Goal: Task Accomplishment & Management: Manage account settings

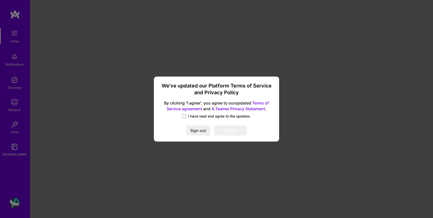
click at [187, 115] on label "I have read and agree to the updates." at bounding box center [216, 116] width 69 height 5
click at [0, 0] on input "I have read and agree to the updates." at bounding box center [0, 0] width 0 height 0
click at [232, 132] on button "I agree" at bounding box center [230, 131] width 33 height 10
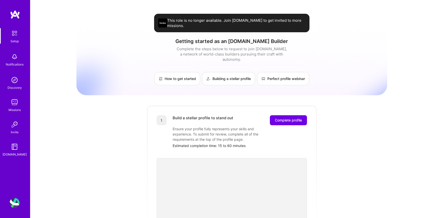
click at [220, 25] on span "This role is no longer available. Join [DOMAIN_NAME] to get invited to more mis…" at bounding box center [236, 23] width 138 height 11
click at [15, 202] on img at bounding box center [15, 203] width 10 height 10
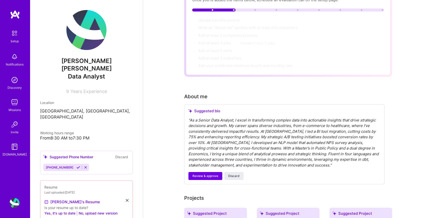
scroll to position [52, 0]
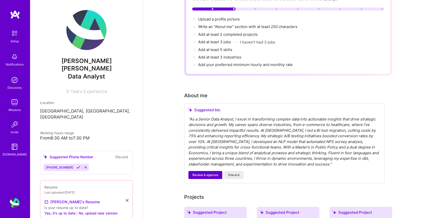
click at [203, 173] on span "Review & approve" at bounding box center [205, 175] width 26 height 5
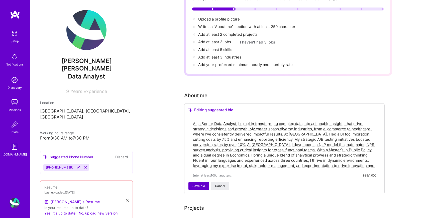
click at [198, 184] on span "Save bio" at bounding box center [198, 186] width 13 height 5
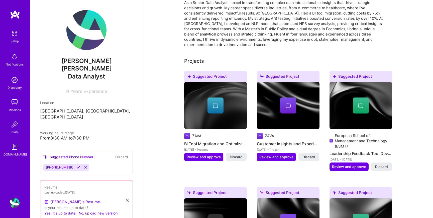
scroll to position [148, 0]
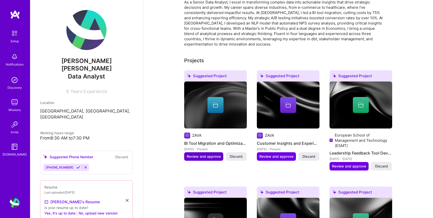
click at [204, 154] on span "Review and approve" at bounding box center [203, 156] width 34 height 5
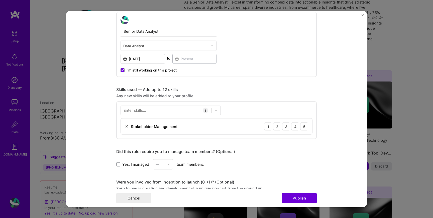
scroll to position [176, 0]
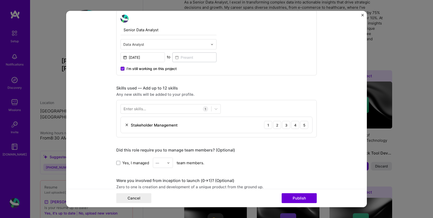
click at [124, 71] on label "I’m still working on this project" at bounding box center [148, 68] width 56 height 5
click at [0, 0] on input "I’m still working on this project" at bounding box center [0, 0] width 0 height 0
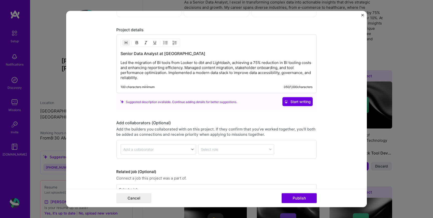
scroll to position [439, 0]
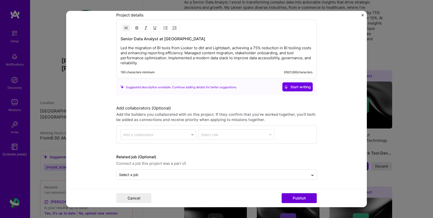
click at [361, 15] on img "Close" at bounding box center [362, 15] width 3 height 3
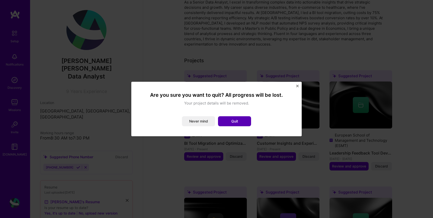
click at [233, 120] on button "Quit" at bounding box center [234, 121] width 33 height 10
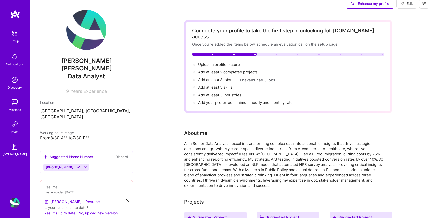
scroll to position [0, 0]
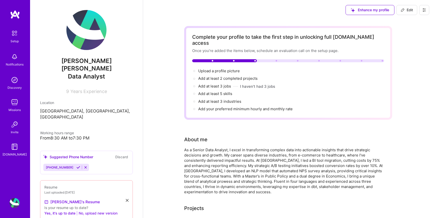
click at [87, 210] on button "No, upload new version" at bounding box center [98, 213] width 39 height 6
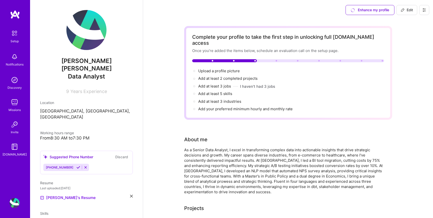
click at [76, 166] on icon at bounding box center [78, 168] width 4 height 4
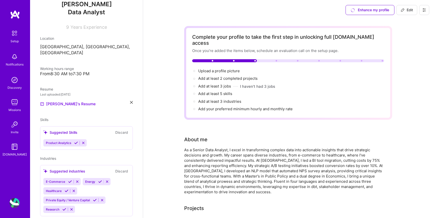
scroll to position [65, 0]
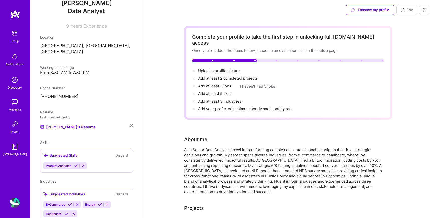
click at [77, 164] on icon at bounding box center [76, 166] width 4 height 4
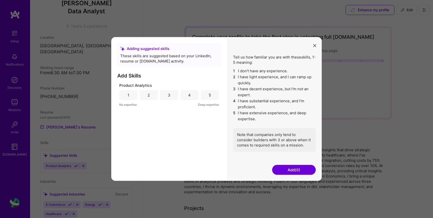
click at [206, 93] on div "5" at bounding box center [209, 95] width 18 height 10
click at [286, 173] on button "Add (1)" at bounding box center [294, 170] width 44 height 10
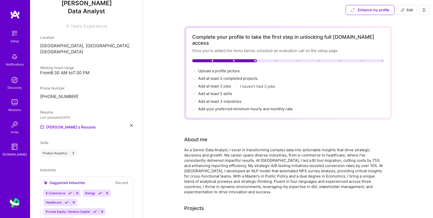
scroll to position [78, 0]
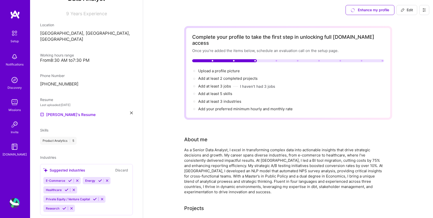
click at [72, 179] on button at bounding box center [70, 181] width 7 height 4
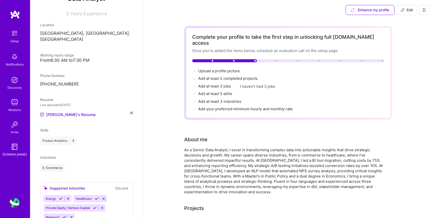
click at [89, 128] on div "Skills Product Analytics | 5" at bounding box center [86, 136] width 93 height 17
click at [53, 137] on div "Product Analytics | 5" at bounding box center [58, 141] width 37 height 8
click at [96, 197] on icon at bounding box center [97, 199] width 4 height 4
click at [64, 216] on icon at bounding box center [64, 218] width 4 height 4
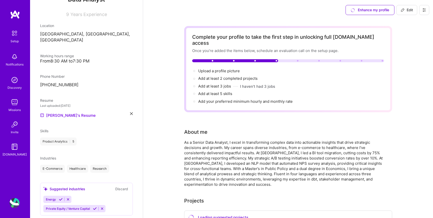
click at [120, 186] on button "Discard" at bounding box center [122, 189] width 16 height 6
click at [123, 186] on button "Discard" at bounding box center [122, 189] width 16 height 6
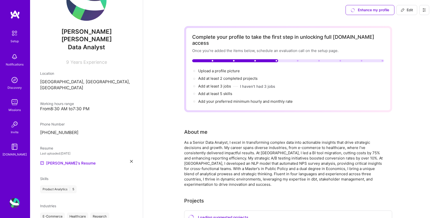
scroll to position [0, 0]
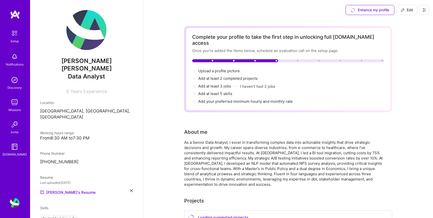
click at [89, 33] on img at bounding box center [86, 30] width 40 height 40
click at [17, 35] on img at bounding box center [14, 33] width 11 height 11
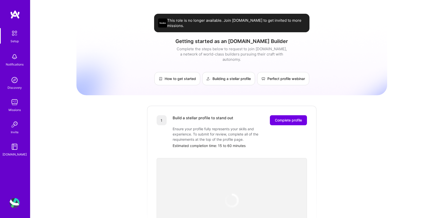
click at [16, 106] on img at bounding box center [15, 102] width 10 height 10
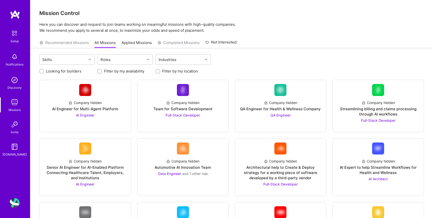
click at [57, 42] on div "Recommended Missions All Missions Applied Missions Completed Missions Not Inter…" at bounding box center [137, 42] width 197 height 11
click at [57, 45] on div "Recommended Missions All Missions Applied Missions Completed Missions Not Inter…" at bounding box center [137, 42] width 197 height 11
click at [12, 35] on img at bounding box center [14, 33] width 11 height 11
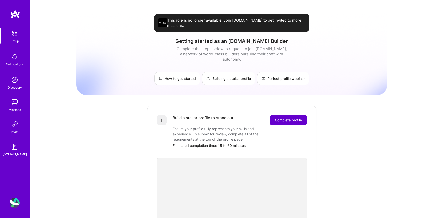
click at [282, 118] on span "Complete profile" at bounding box center [288, 120] width 27 height 5
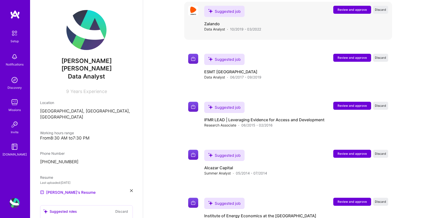
scroll to position [684, 0]
